Goal: Information Seeking & Learning: Learn about a topic

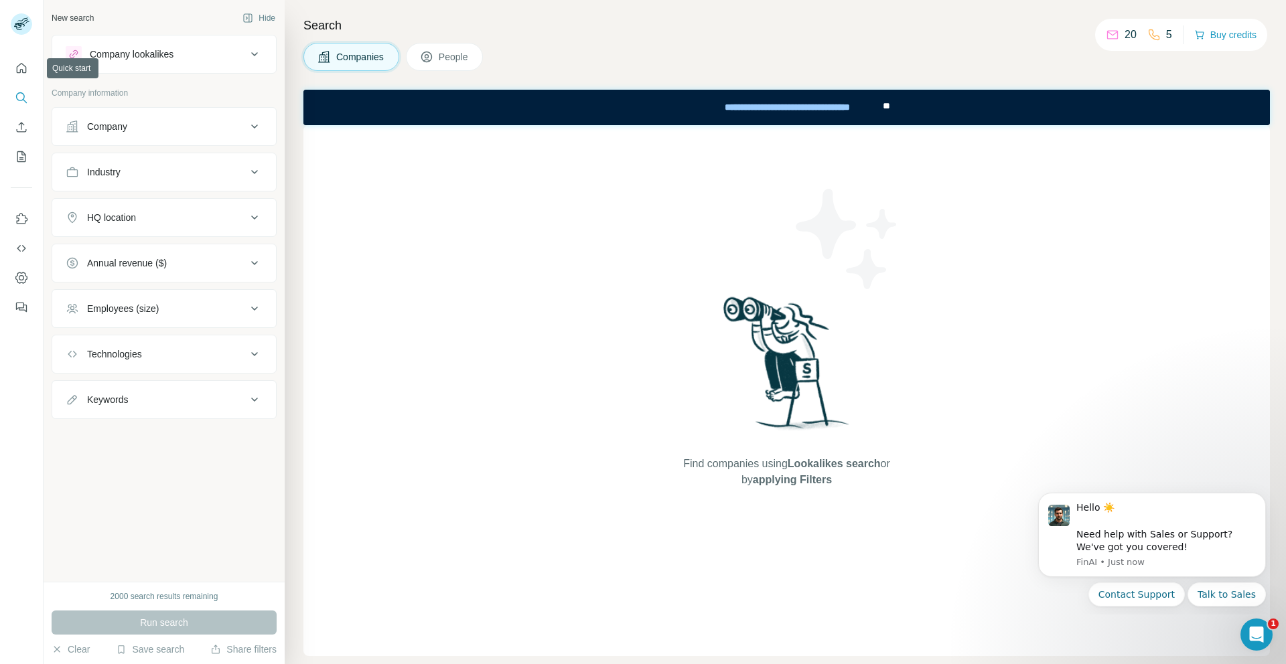
click at [730, 64] on div "Companies People" at bounding box center [786, 57] width 967 height 28
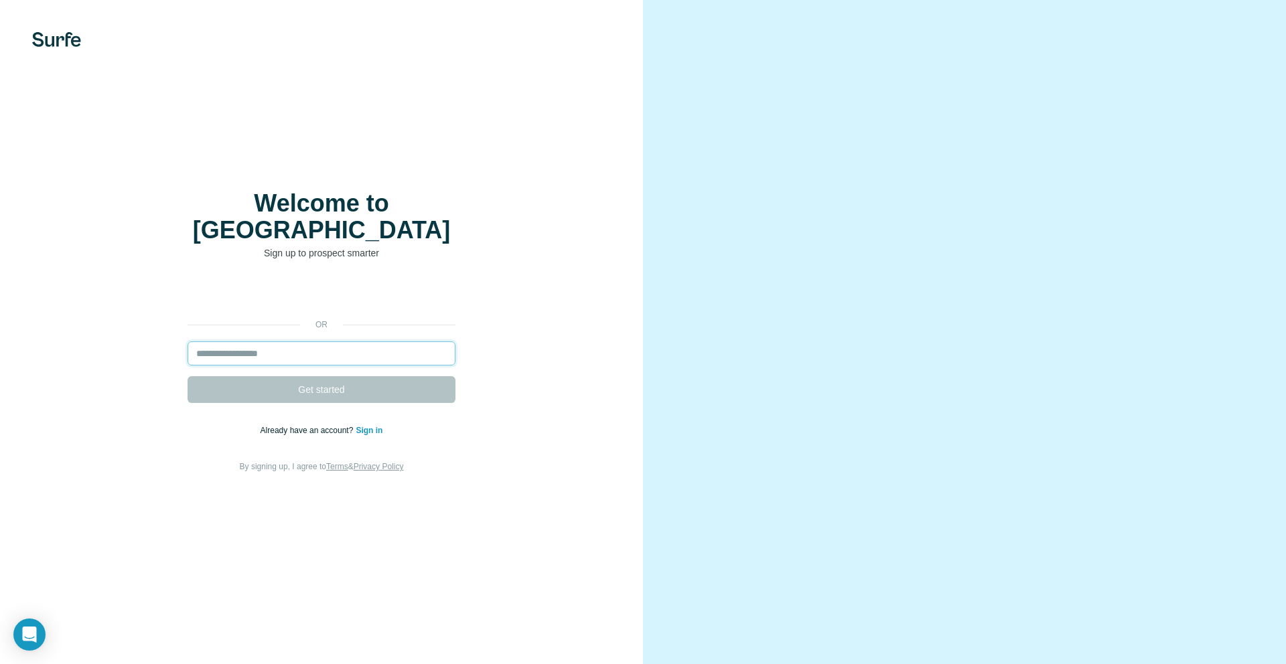
click at [277, 342] on input "email" at bounding box center [322, 354] width 268 height 24
paste input "**********"
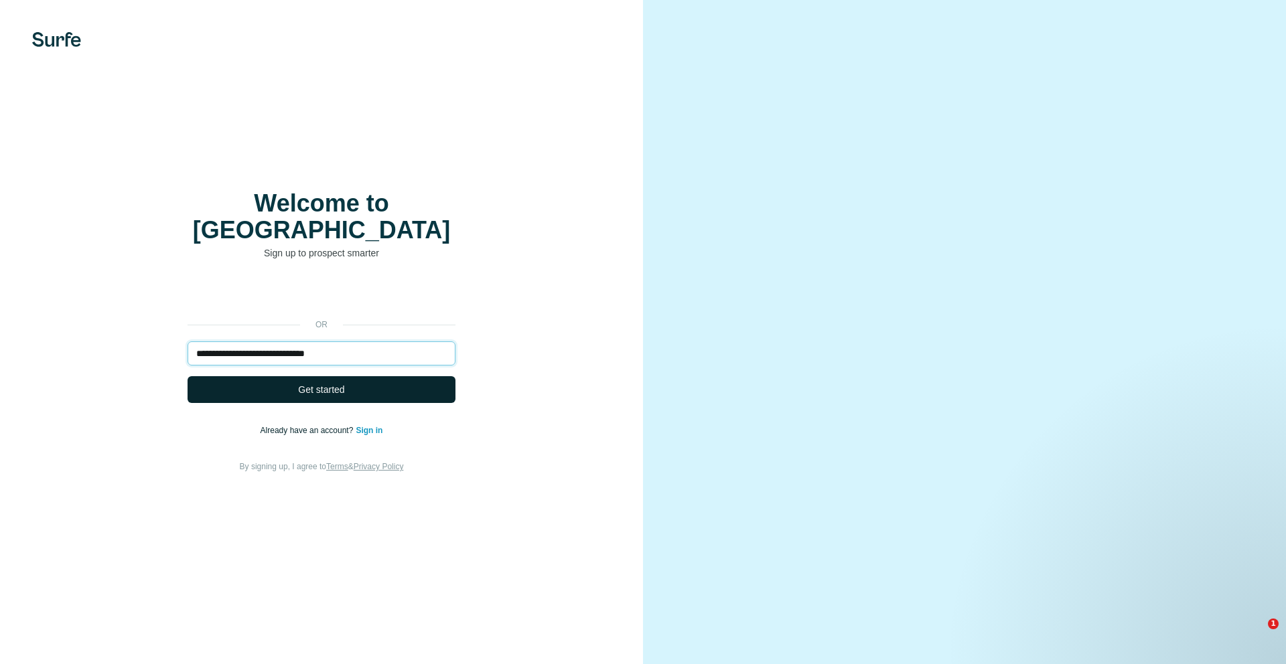
type input "**********"
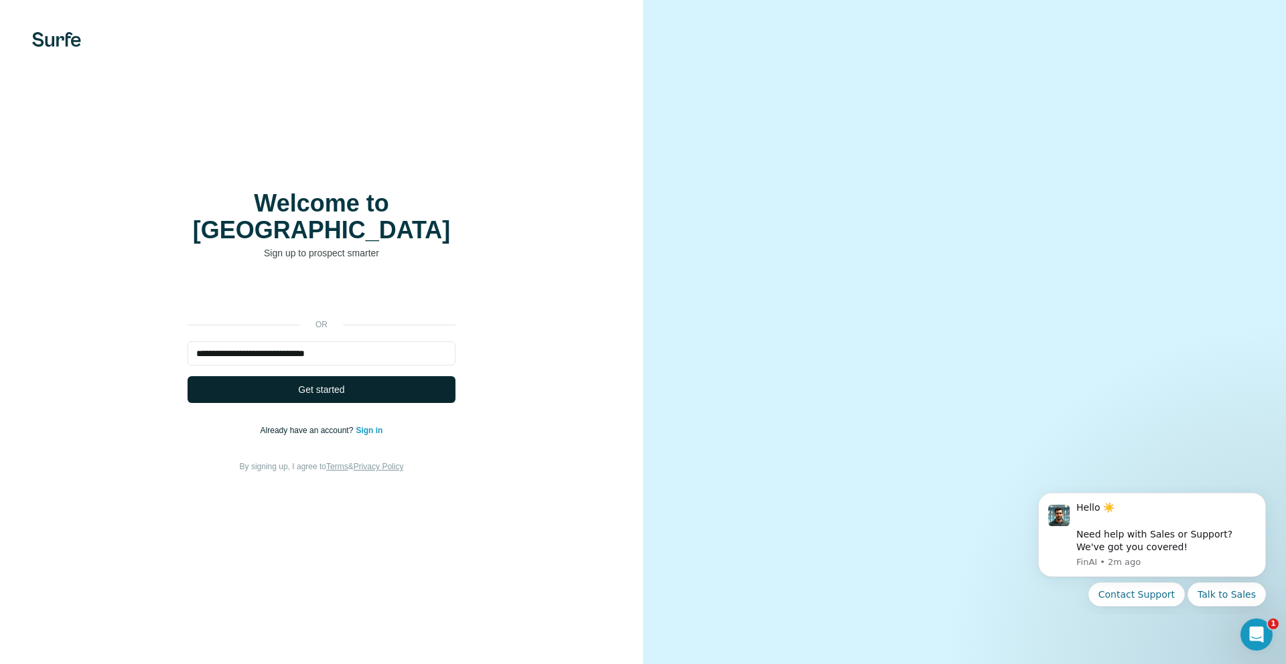
click at [302, 383] on span "Get started" at bounding box center [321, 389] width 46 height 13
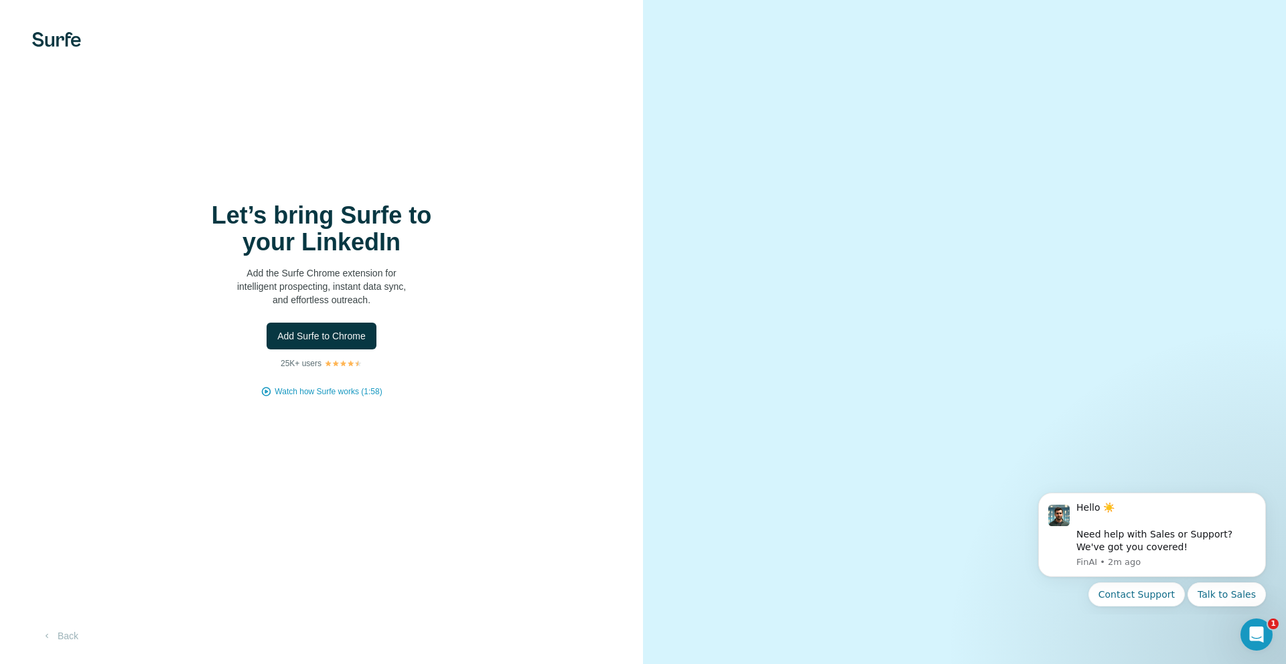
click at [565, 417] on div "Let’s bring Surfe to your LinkedIn Add the Surfe Chrome extension for intellige…" at bounding box center [321, 332] width 643 height 664
click at [70, 638] on button "Back" at bounding box center [60, 636] width 56 height 24
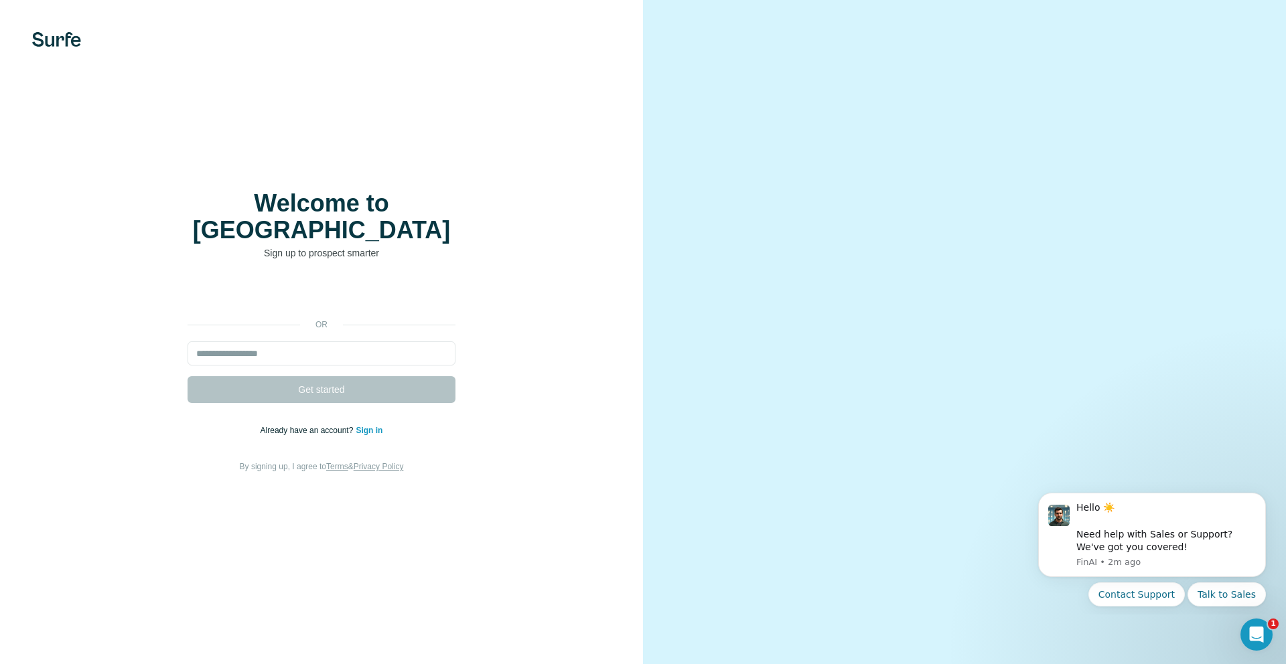
click at [309, 353] on form "Get started" at bounding box center [322, 373] width 268 height 62
click at [363, 426] on link "Sign in" at bounding box center [369, 430] width 27 height 9
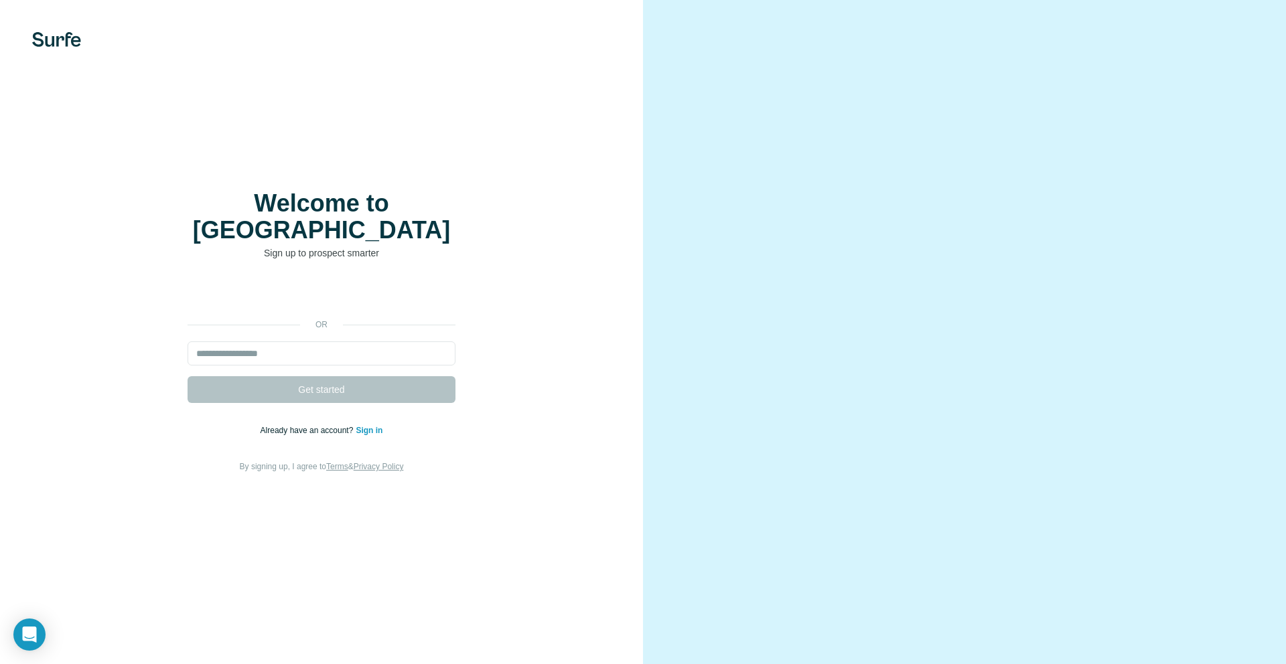
click at [362, 426] on link "Sign in" at bounding box center [369, 430] width 27 height 9
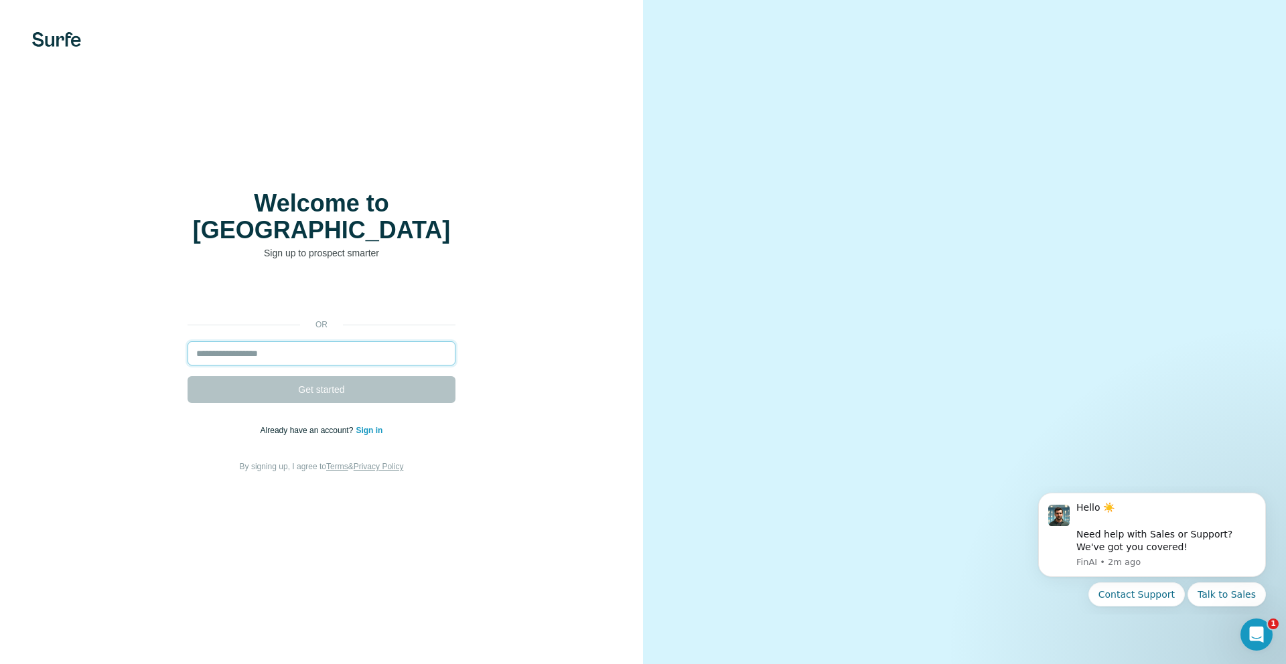
click at [312, 342] on input "email" at bounding box center [322, 354] width 268 height 24
click at [363, 426] on link "Sign in" at bounding box center [369, 430] width 27 height 9
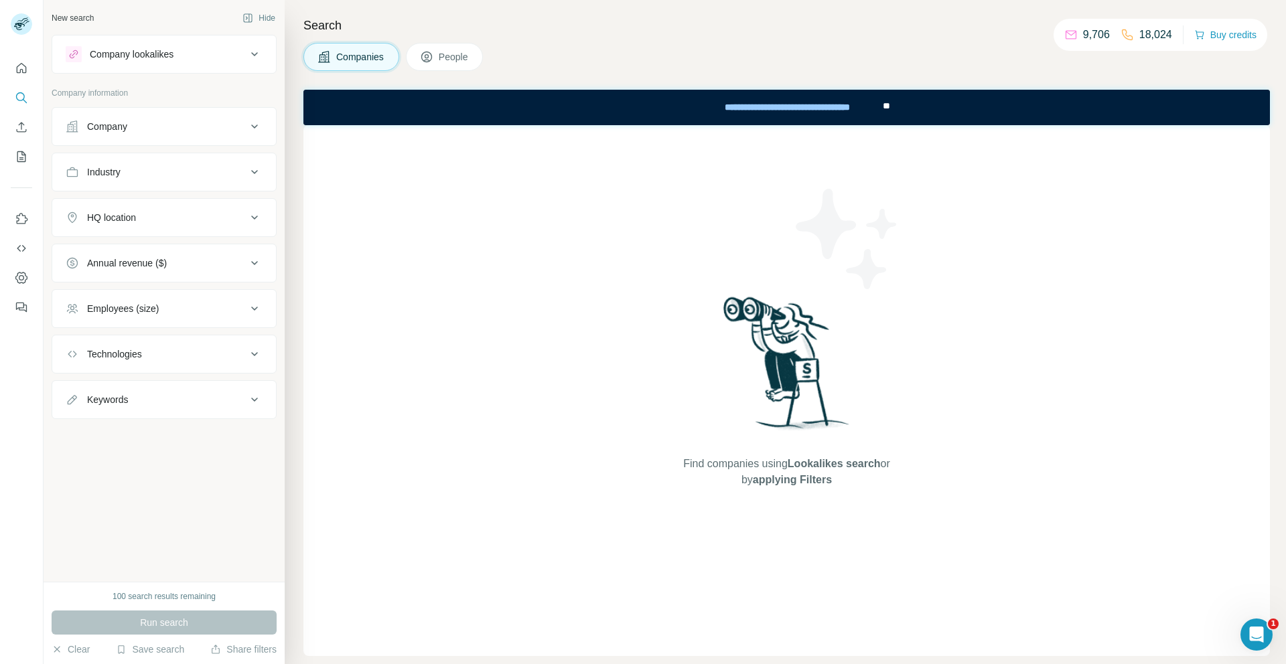
click at [1084, 33] on p "9,706" at bounding box center [1096, 35] width 27 height 16
click at [1215, 34] on button "Buy credits" at bounding box center [1225, 34] width 62 height 19
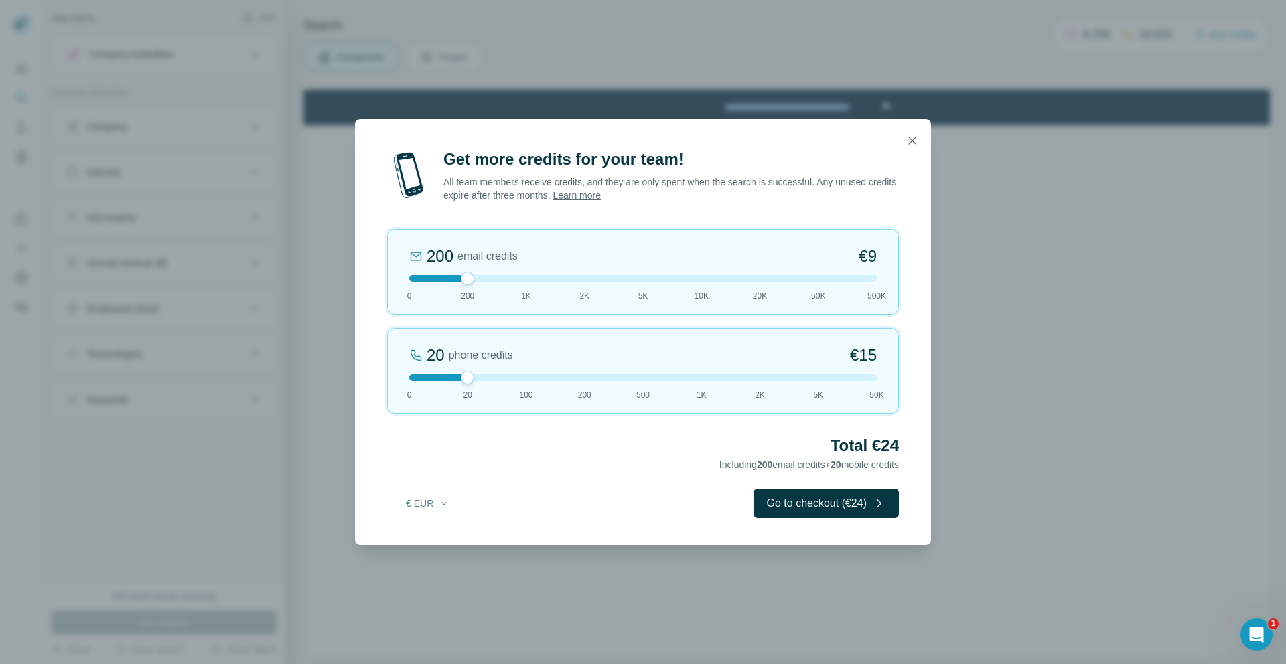
click at [699, 282] on div "200 email credits €9 0 200 1K 2K 5K 10K 20K 50K 500K" at bounding box center [643, 272] width 512 height 86
click at [908, 143] on icon "button" at bounding box center [912, 140] width 13 height 13
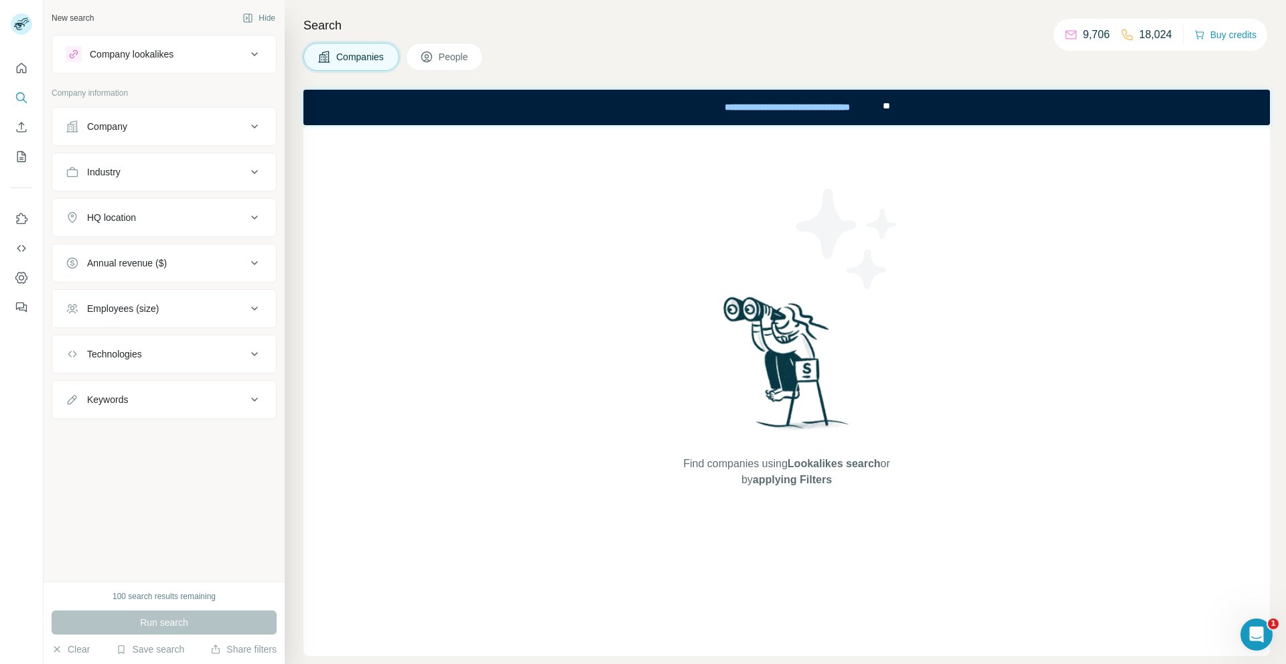
click at [875, 40] on div "Search Companies People Find companies using Lookalikes search or by applying F…" at bounding box center [785, 332] width 1001 height 664
click at [962, 60] on div "Companies People" at bounding box center [786, 57] width 967 height 28
click at [449, 64] on button "People" at bounding box center [445, 57] width 78 height 28
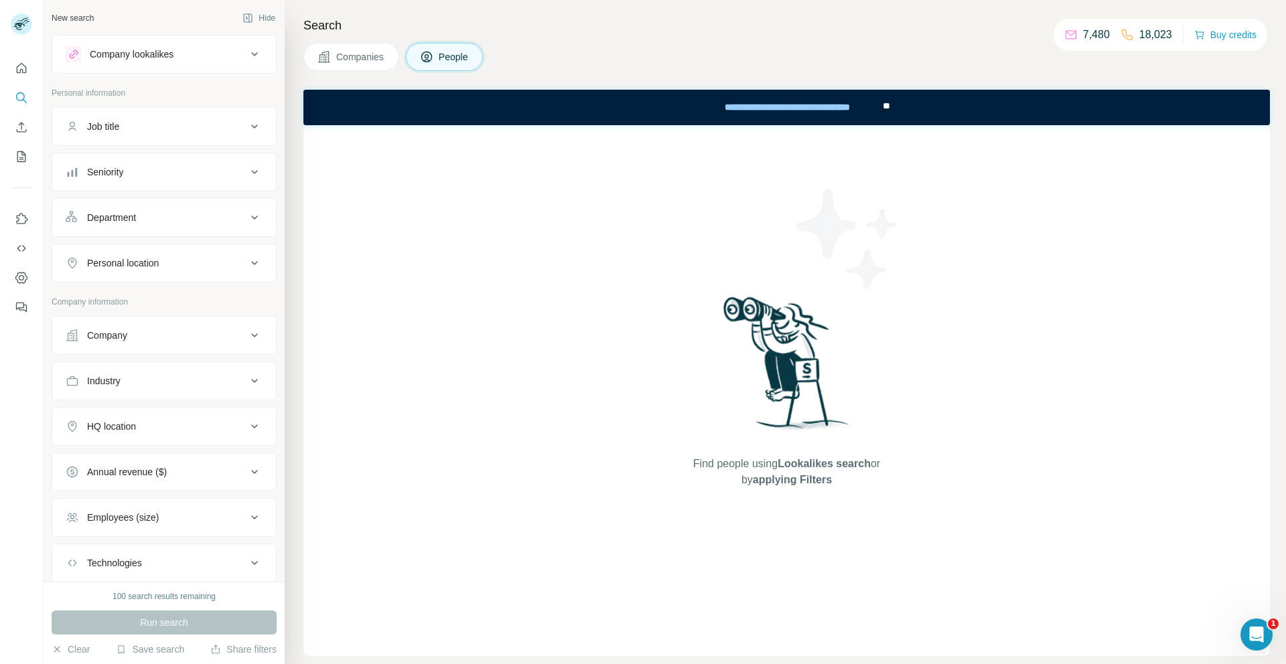
click at [119, 173] on div "Seniority" at bounding box center [105, 171] width 36 height 13
click at [149, 58] on div "Company lookalikes" at bounding box center [132, 54] width 84 height 13
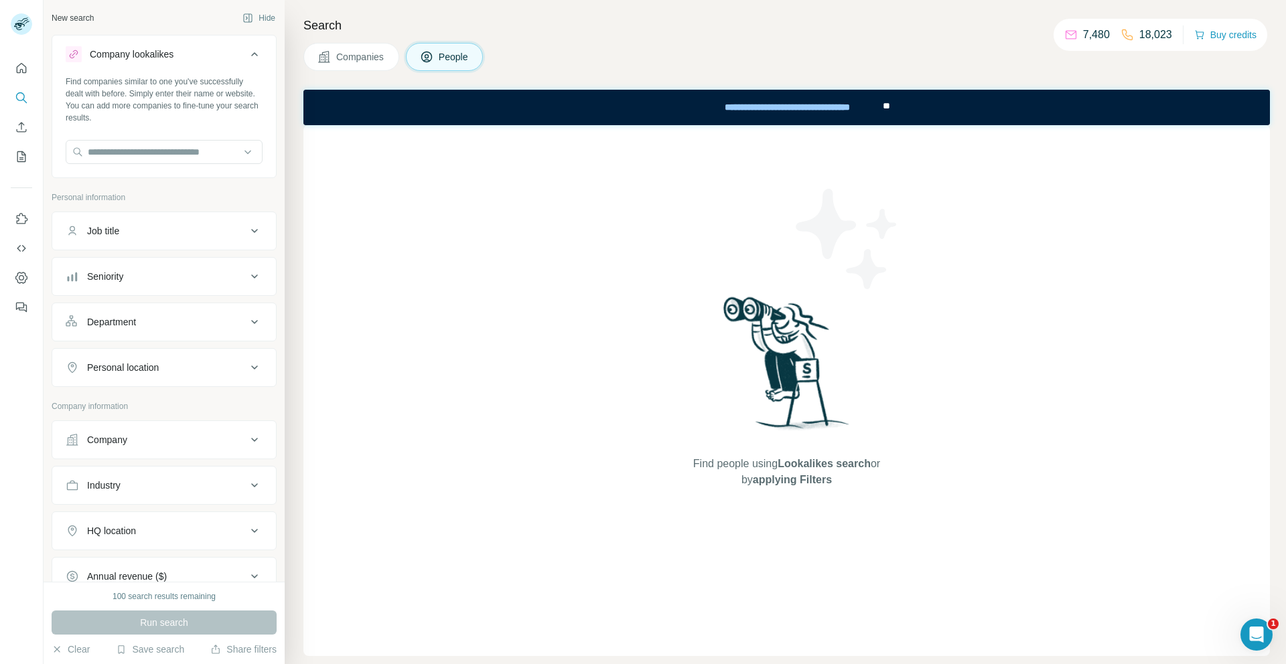
click at [149, 58] on div "Company lookalikes" at bounding box center [132, 54] width 84 height 13
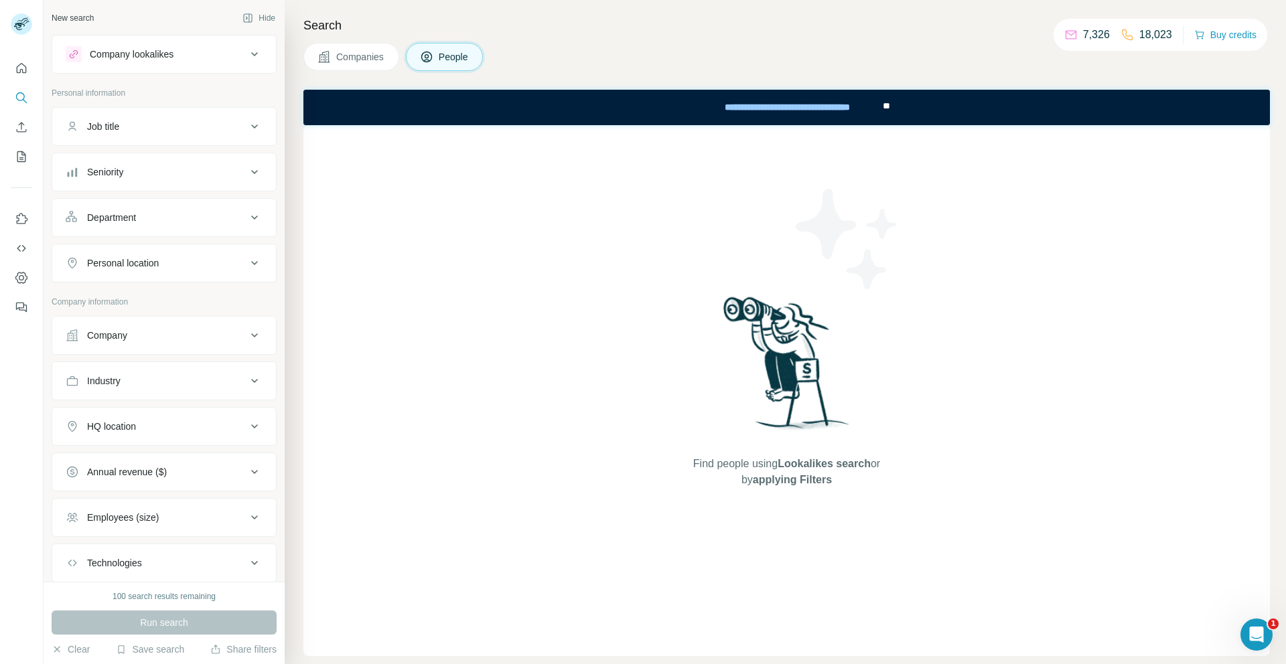
click at [906, 52] on div "Companies People" at bounding box center [786, 57] width 967 height 28
click at [664, 76] on div "Search Companies People Find people using Lookalikes search or by applying Filt…" at bounding box center [785, 332] width 1001 height 664
